Goal: Information Seeking & Learning: Find specific fact

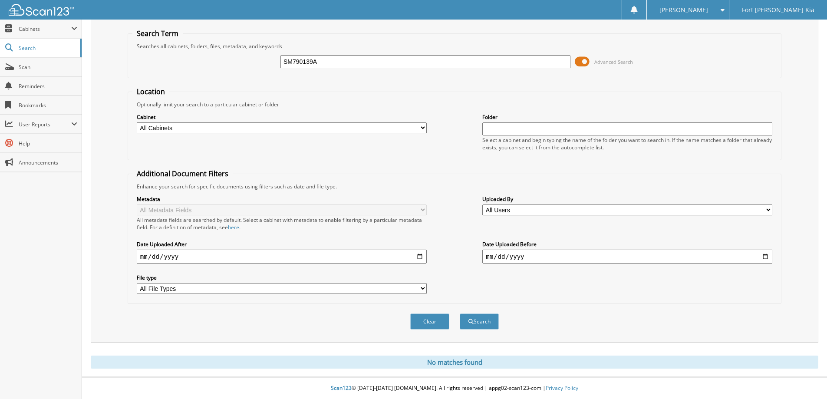
drag, startPoint x: 336, startPoint y: 60, endPoint x: 215, endPoint y: 79, distance: 122.6
click at [215, 79] on form "Search Term Searches all cabinets, folders, files, metadata, and keywords SM790…" at bounding box center [455, 184] width 654 height 311
type input "SC565492"
click at [460, 314] on button "Search" at bounding box center [479, 322] width 39 height 16
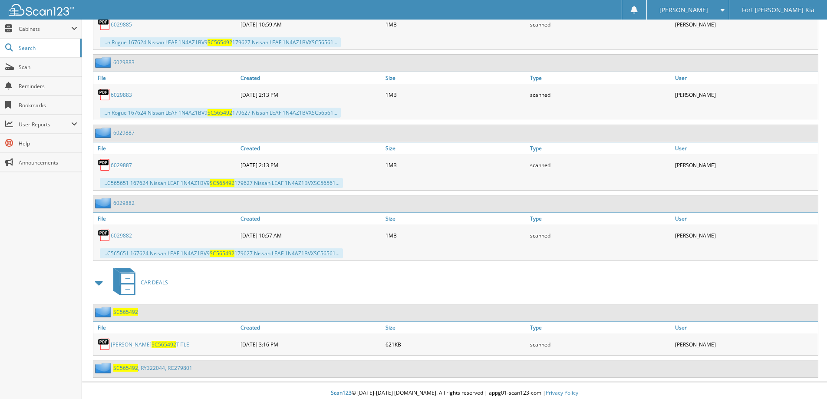
scroll to position [538, 0]
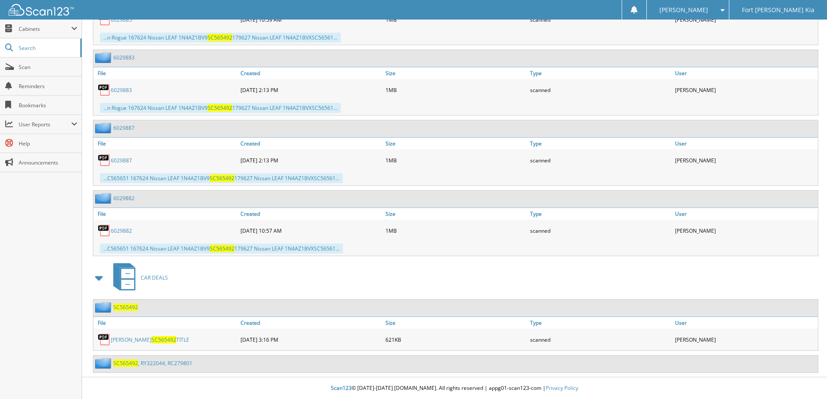
click at [127, 306] on span "SC565492" at bounding box center [125, 307] width 25 height 7
